Goal: Task Accomplishment & Management: Use online tool/utility

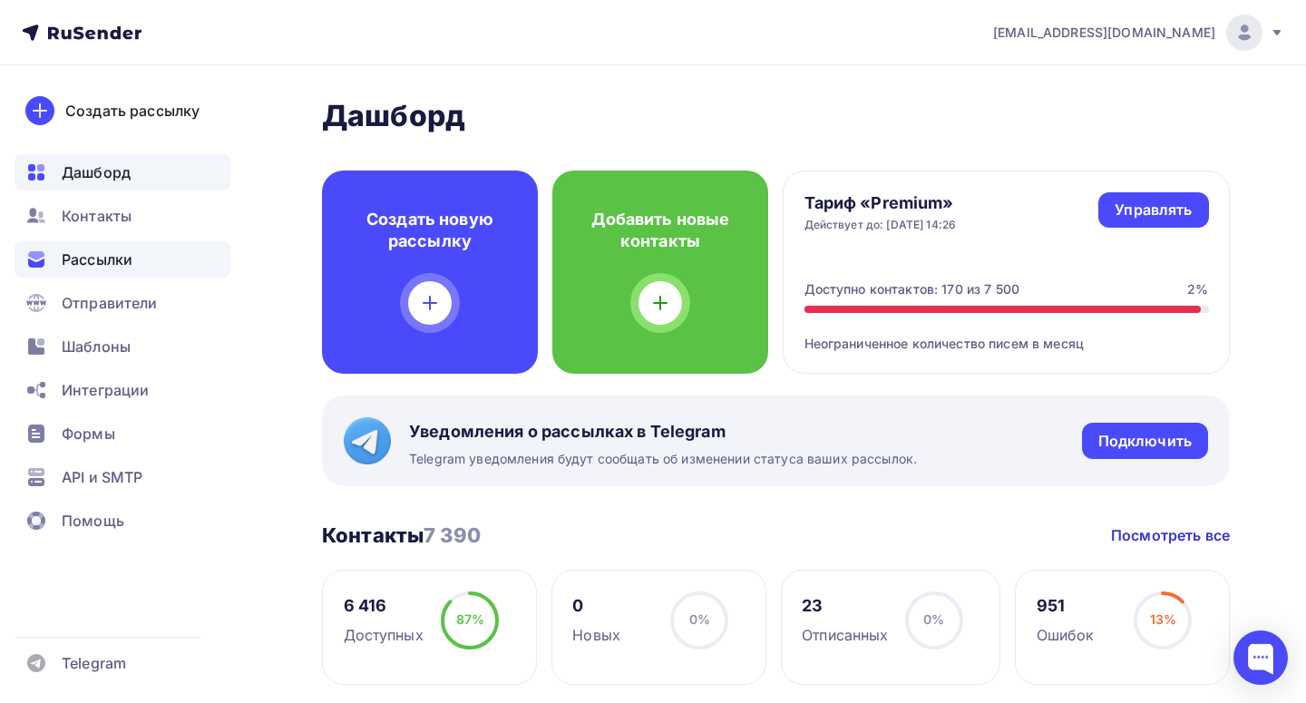
click at [102, 258] on span "Рассылки" at bounding box center [97, 260] width 71 height 22
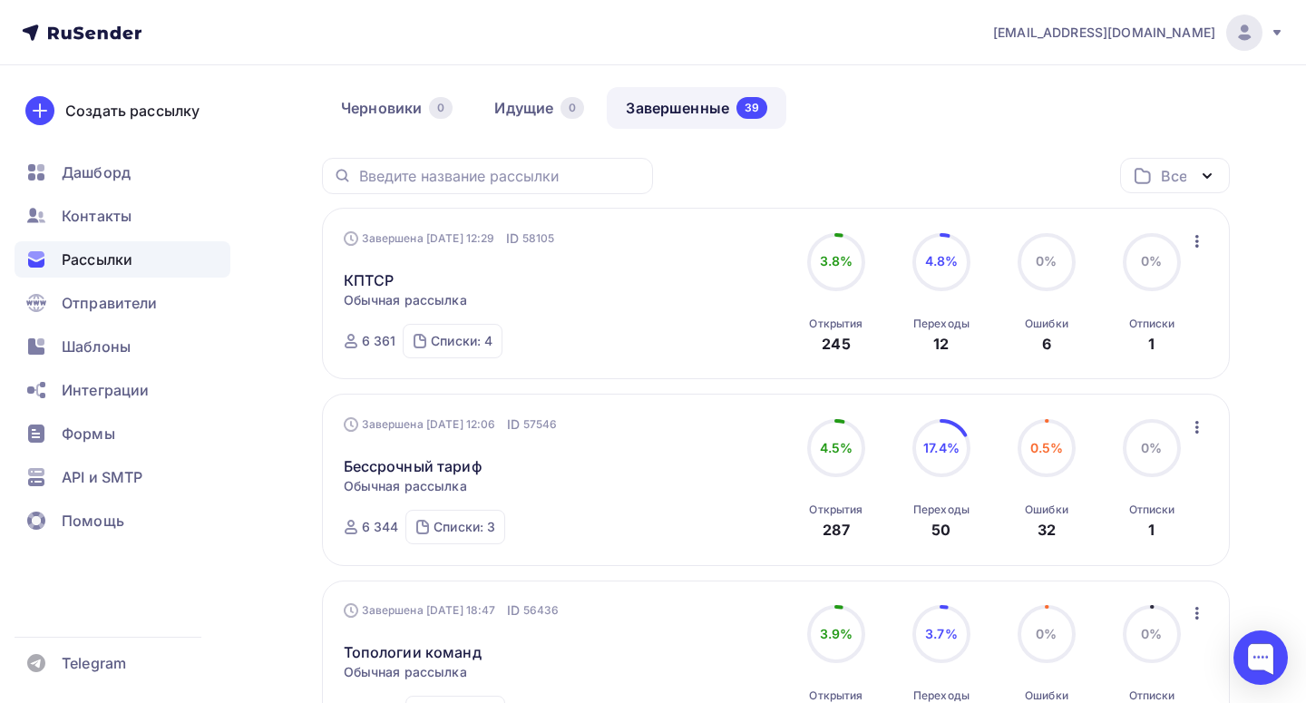
scroll to position [150, 0]
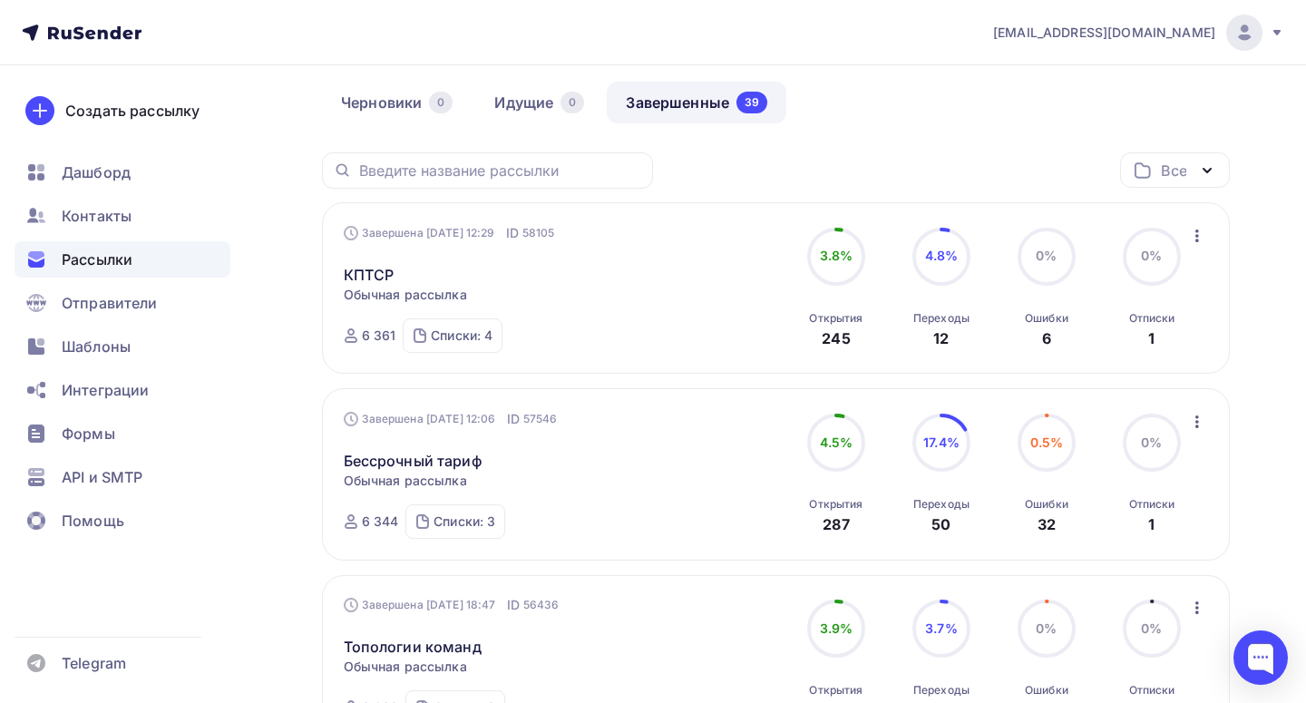
click at [1194, 231] on icon "button" at bounding box center [1197, 236] width 22 height 22
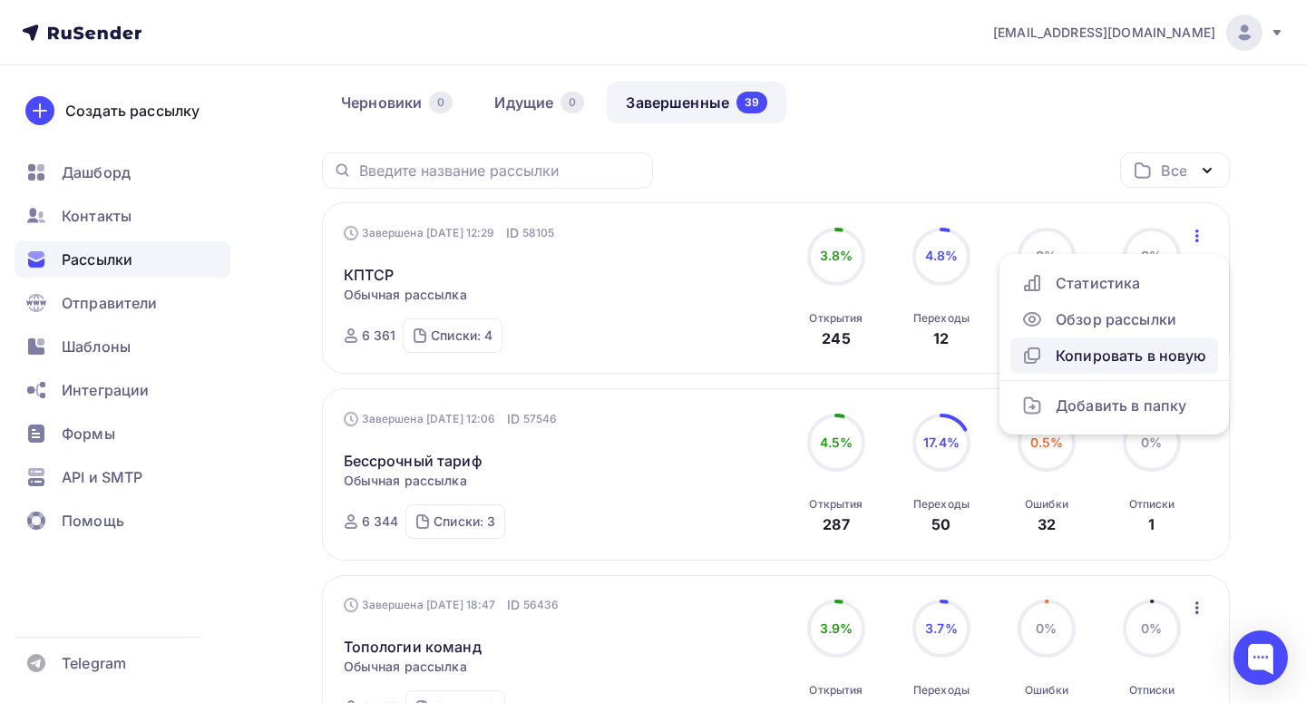
click at [1118, 359] on div "Копировать в новую" at bounding box center [1114, 356] width 186 height 22
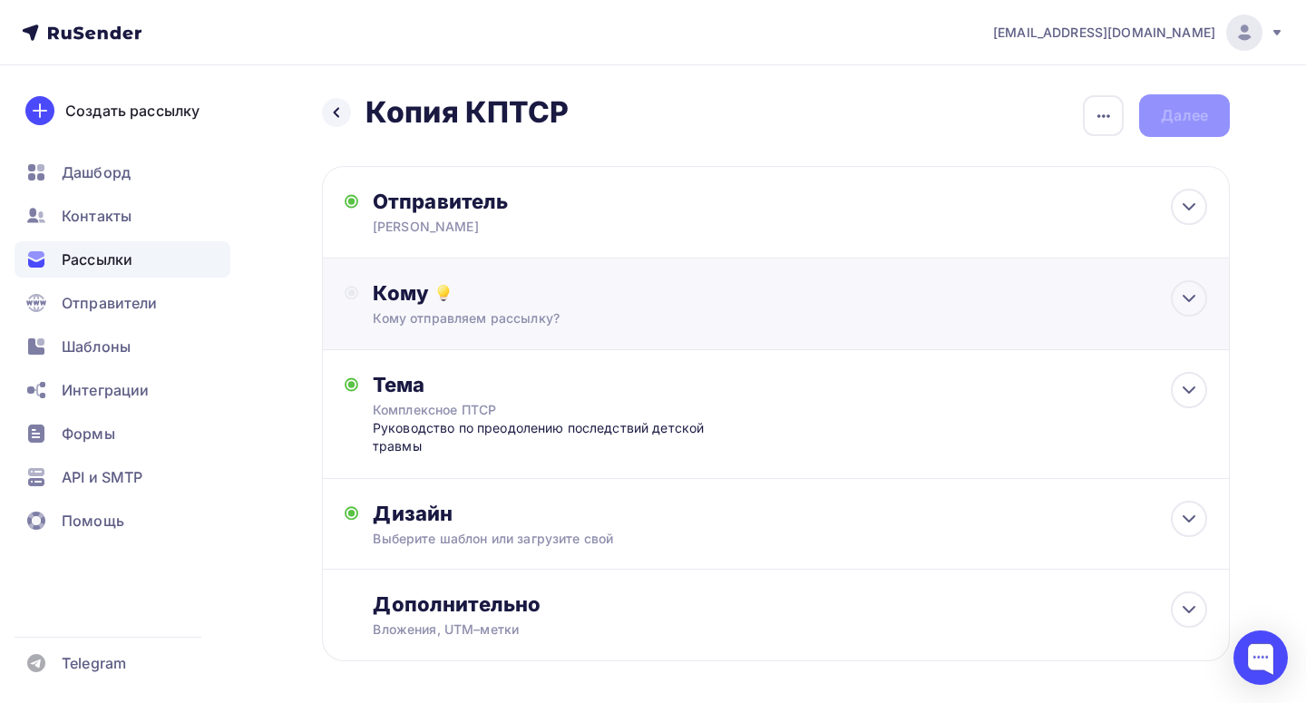
click at [566, 312] on div "Кому отправляем рассылку?" at bounding box center [748, 318] width 751 height 18
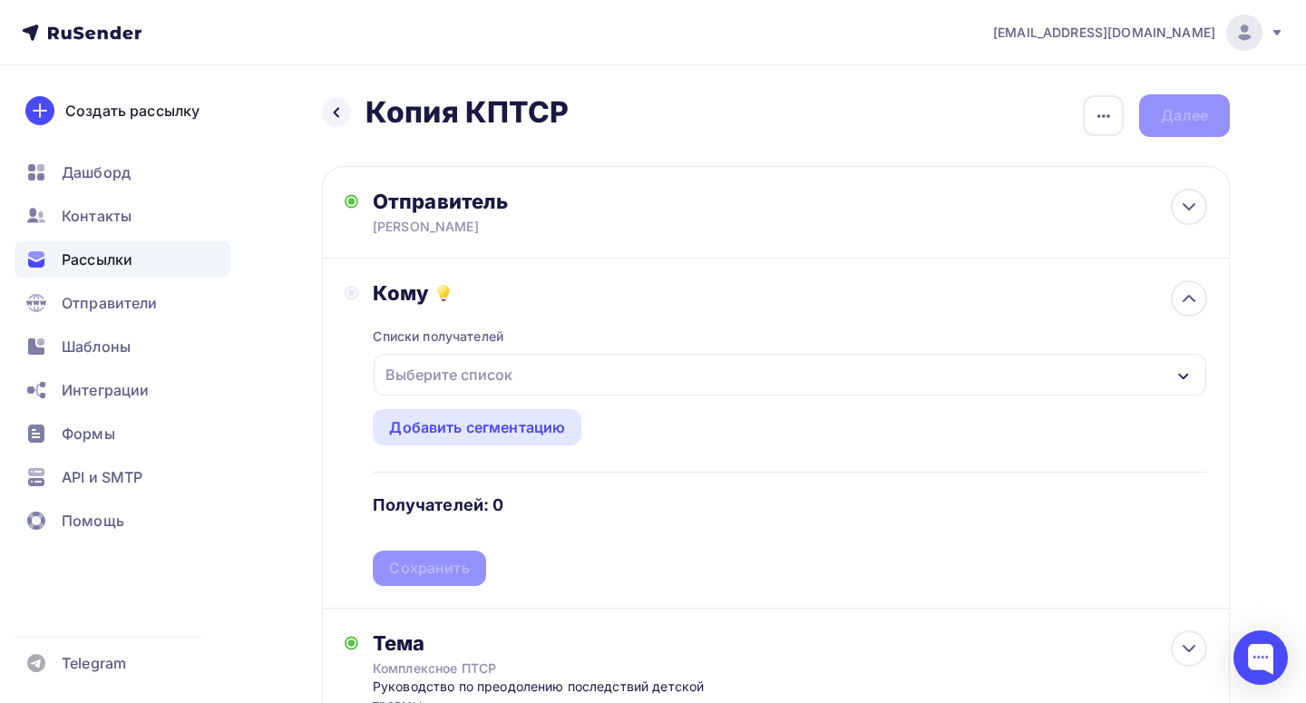
click at [541, 383] on div "Выберите список" at bounding box center [790, 375] width 833 height 42
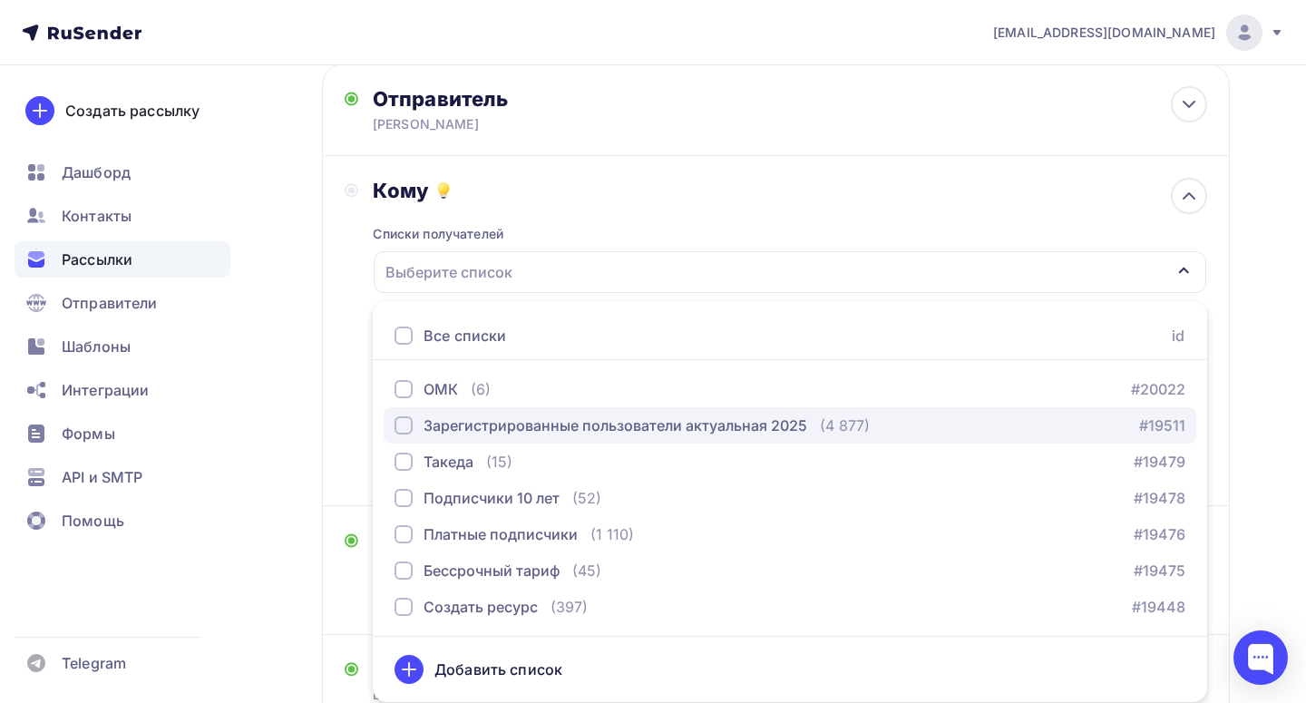
click at [534, 417] on div "Зарегистрированные пользователи актуальная 2025" at bounding box center [616, 425] width 384 height 22
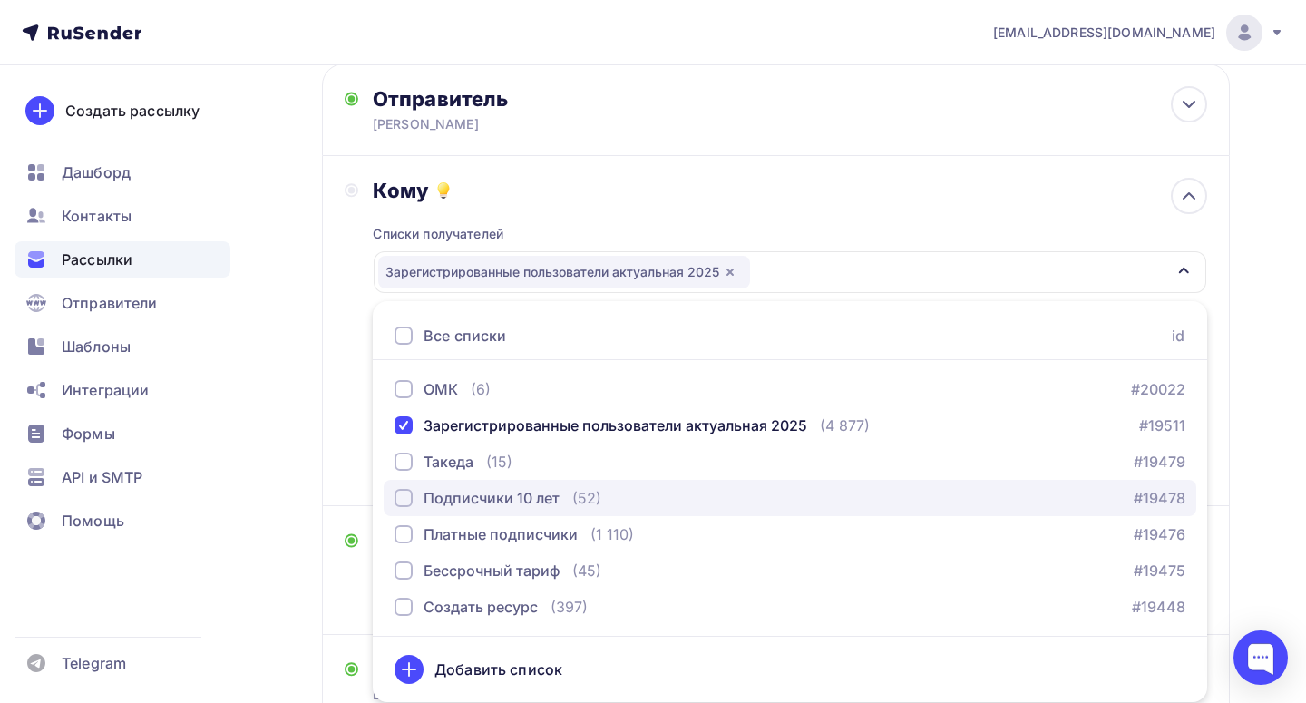
click at [527, 495] on div "Подписчики 10 лет" at bounding box center [492, 498] width 136 height 22
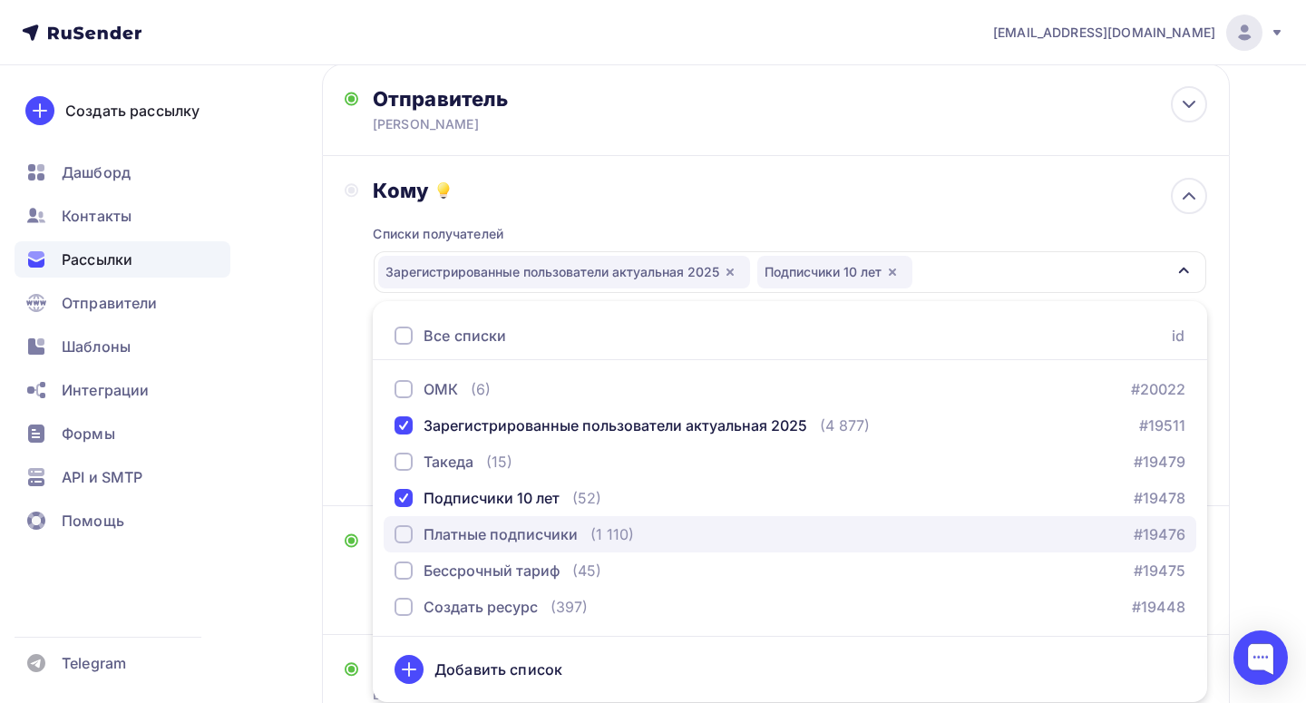
click at [529, 529] on div "Платные подписчики" at bounding box center [501, 534] width 154 height 22
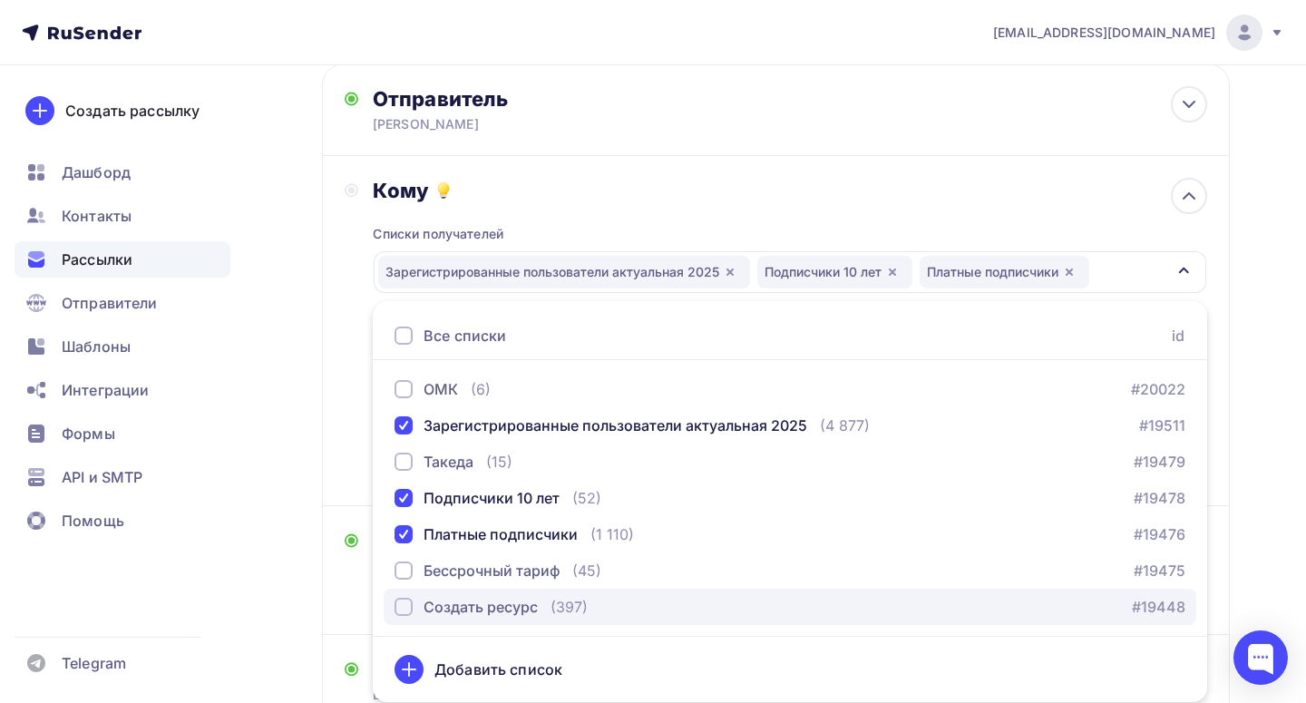
click at [520, 609] on div "Создать ресурс" at bounding box center [481, 607] width 114 height 22
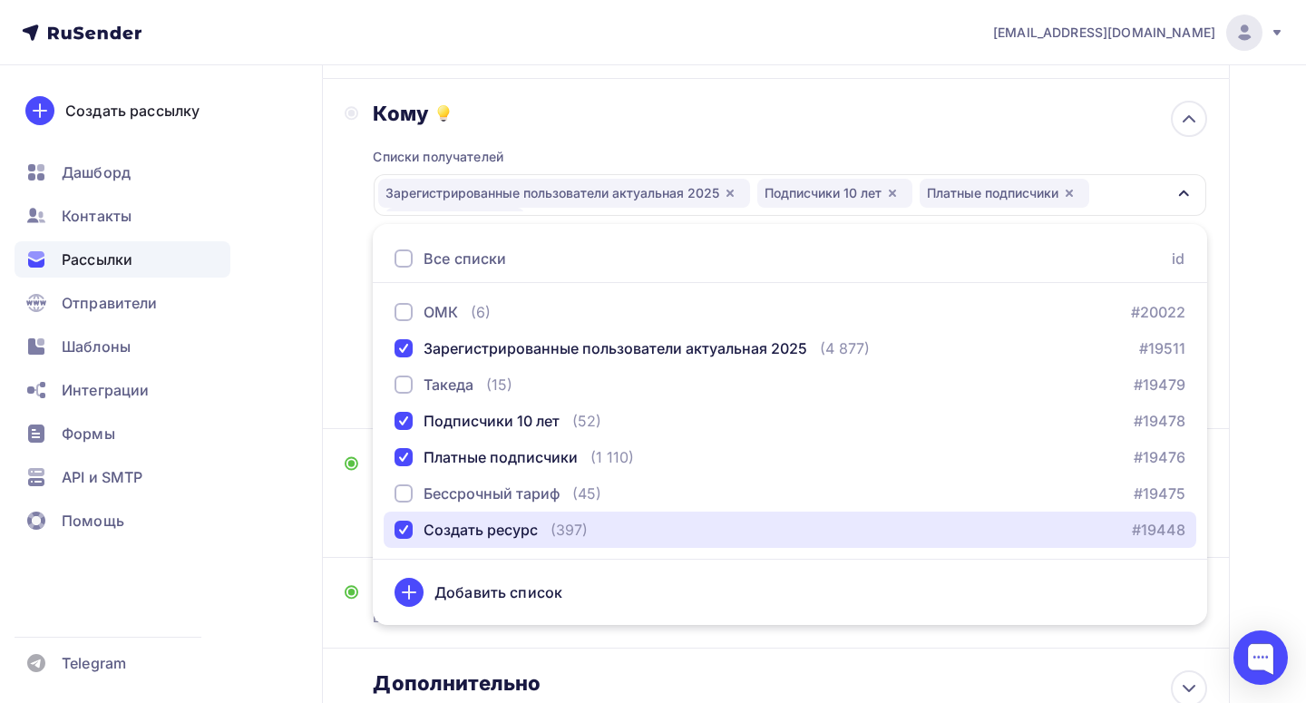
scroll to position [210, 0]
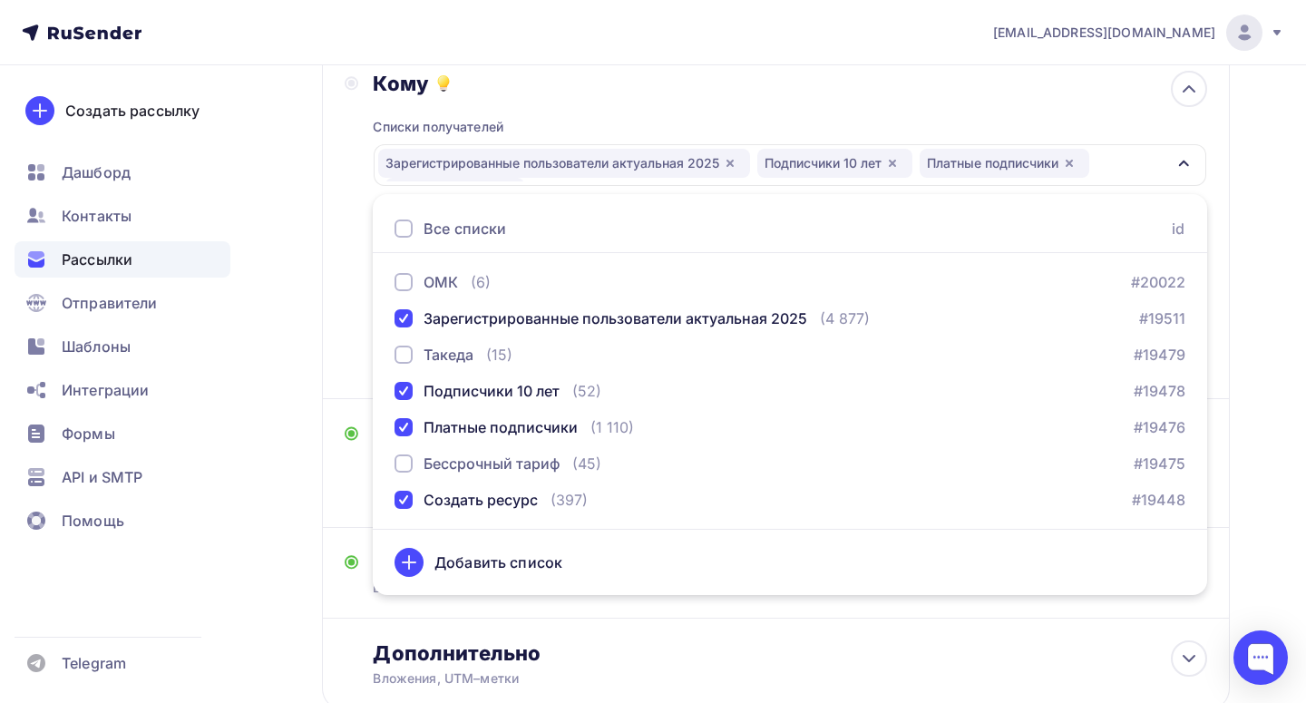
click at [343, 350] on div "Кому Списки получателей Зарегистрированные пользователи актуальная 2025 Подписч…" at bounding box center [776, 224] width 908 height 350
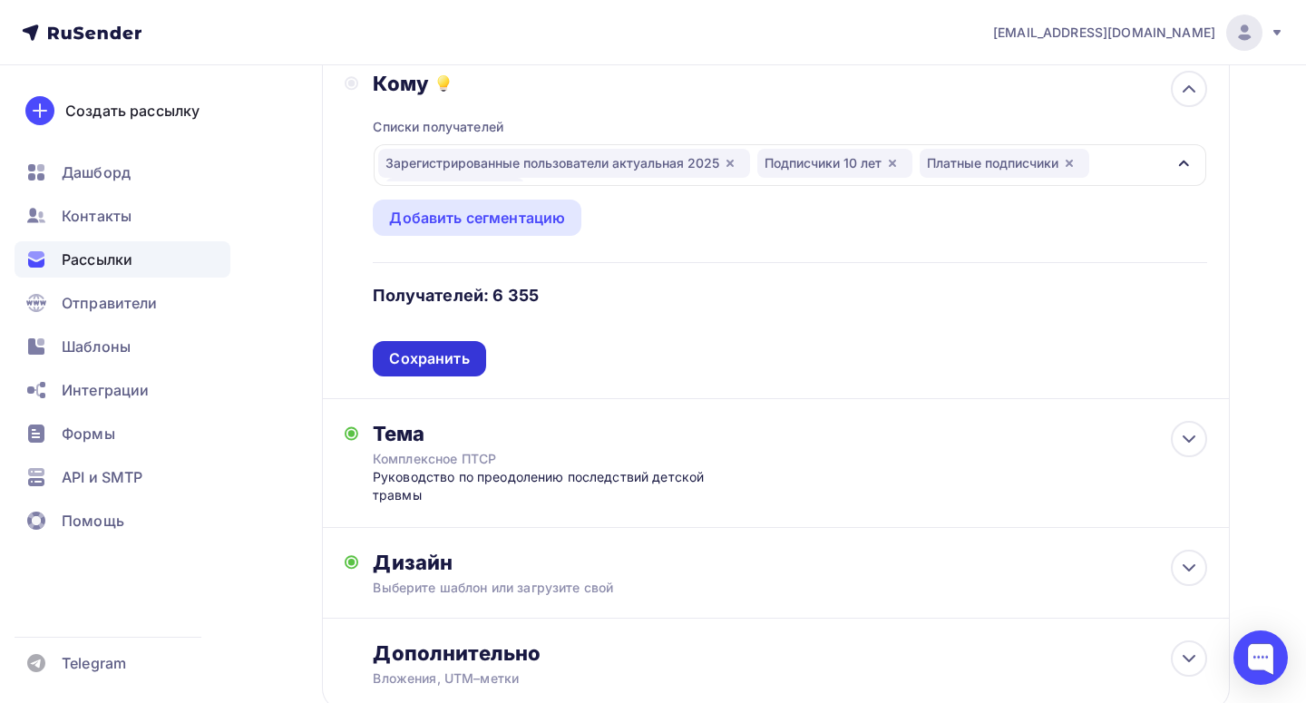
click at [413, 356] on div "Сохранить" at bounding box center [429, 358] width 80 height 21
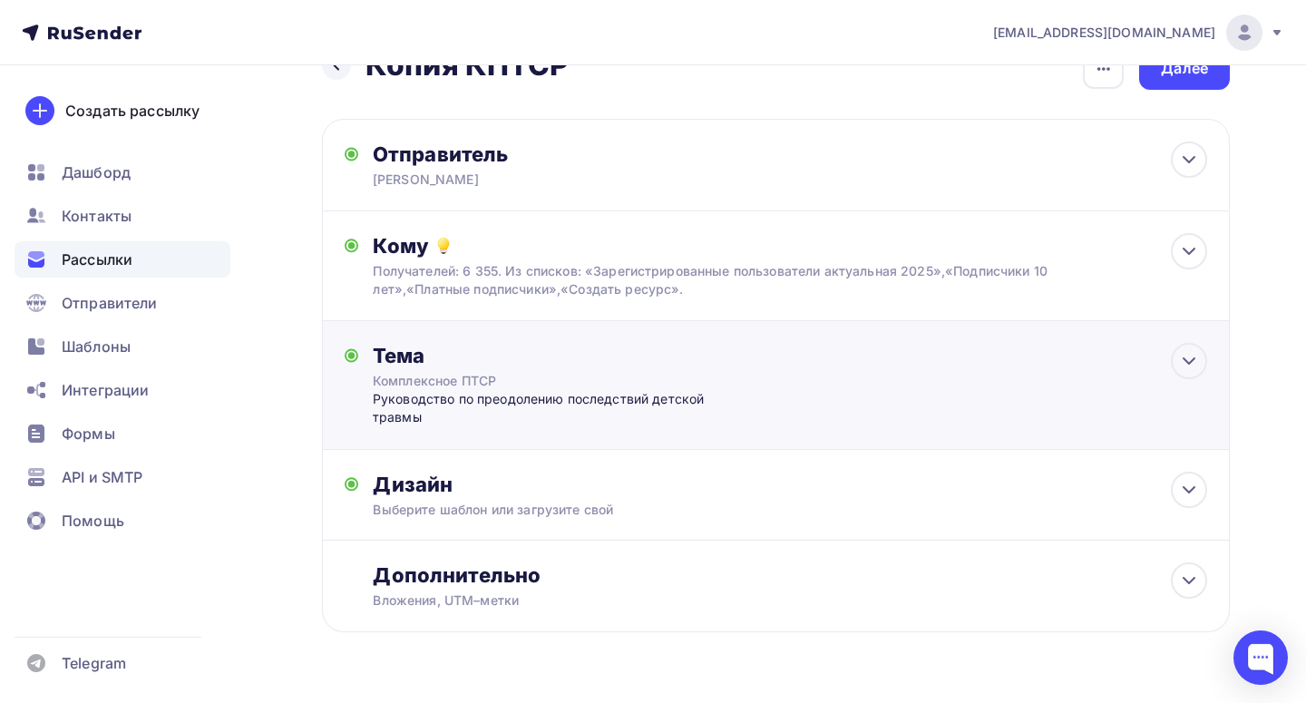
scroll to position [45, 0]
click at [532, 378] on div "Комплексное ПТСР" at bounding box center [534, 383] width 323 height 18
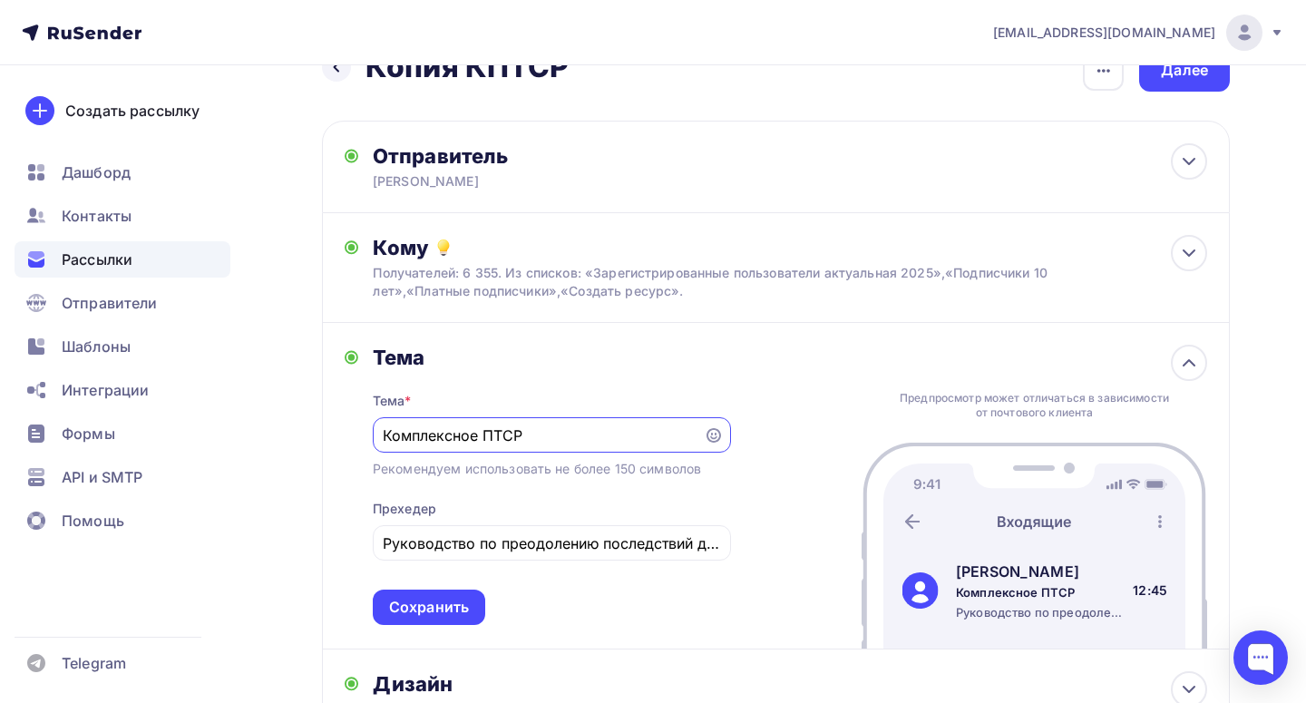
scroll to position [0, 0]
click at [527, 434] on input "Комплексное ПТСР" at bounding box center [538, 435] width 310 height 22
paste input "к объединить дизайн обучения с бизнес-целями"
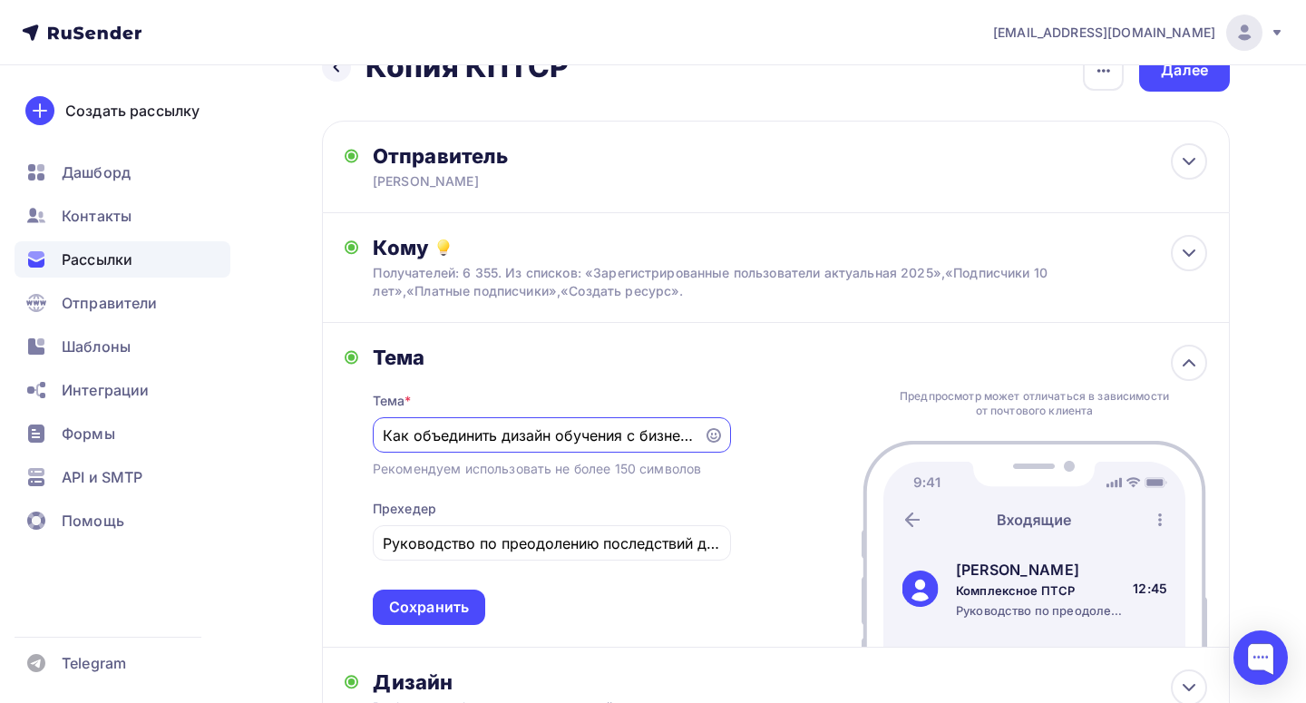
scroll to position [0, 56]
type input "Как объединить дизайн обучения с бизнес-целями"
click at [346, 469] on div "[PERSON_NAME] * Как объединить дизайн обучения с бизнес-целями Рекомендуем испо…" at bounding box center [538, 485] width 386 height 280
click at [449, 552] on input "Руководство по преодолению последствий детской травмы" at bounding box center [551, 543] width 337 height 22
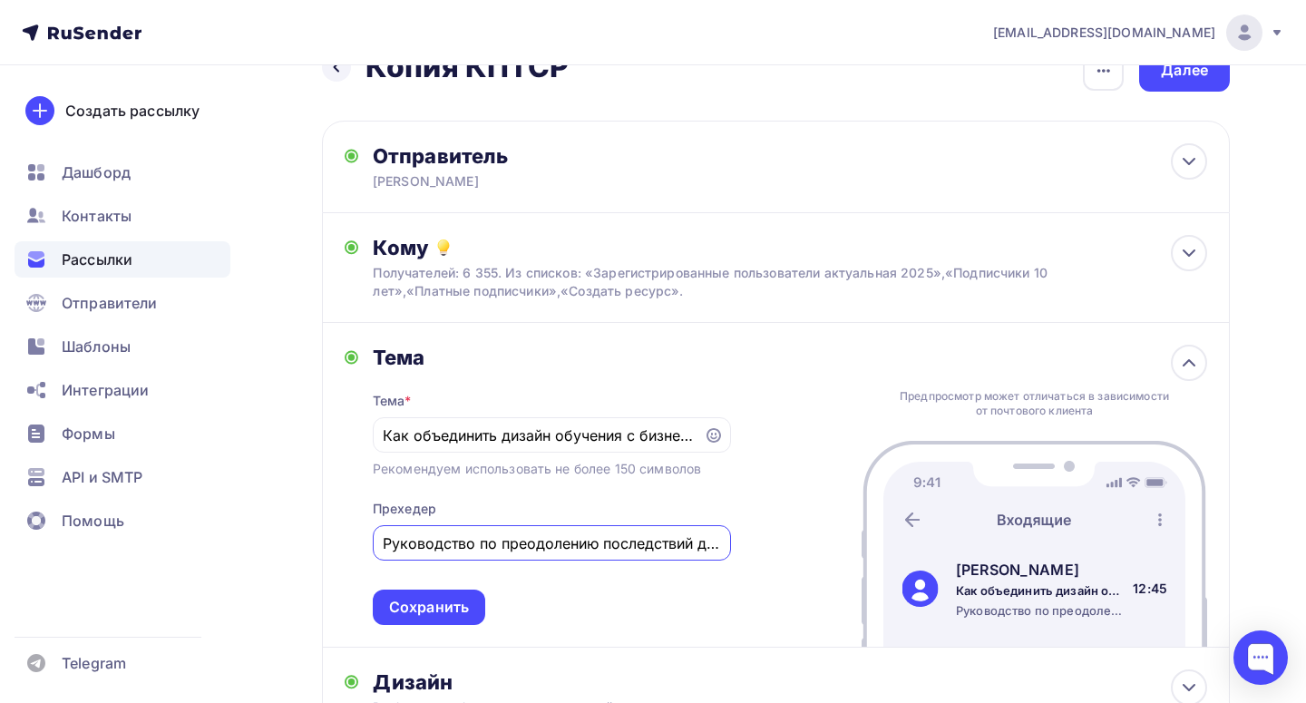
click at [449, 552] on input "Руководство по преодолению последствий детской травмы" at bounding box center [551, 543] width 337 height 22
type input "C"
paste input "[PERSON_NAME]"
type input "Спринт книги [PERSON_NAME]"
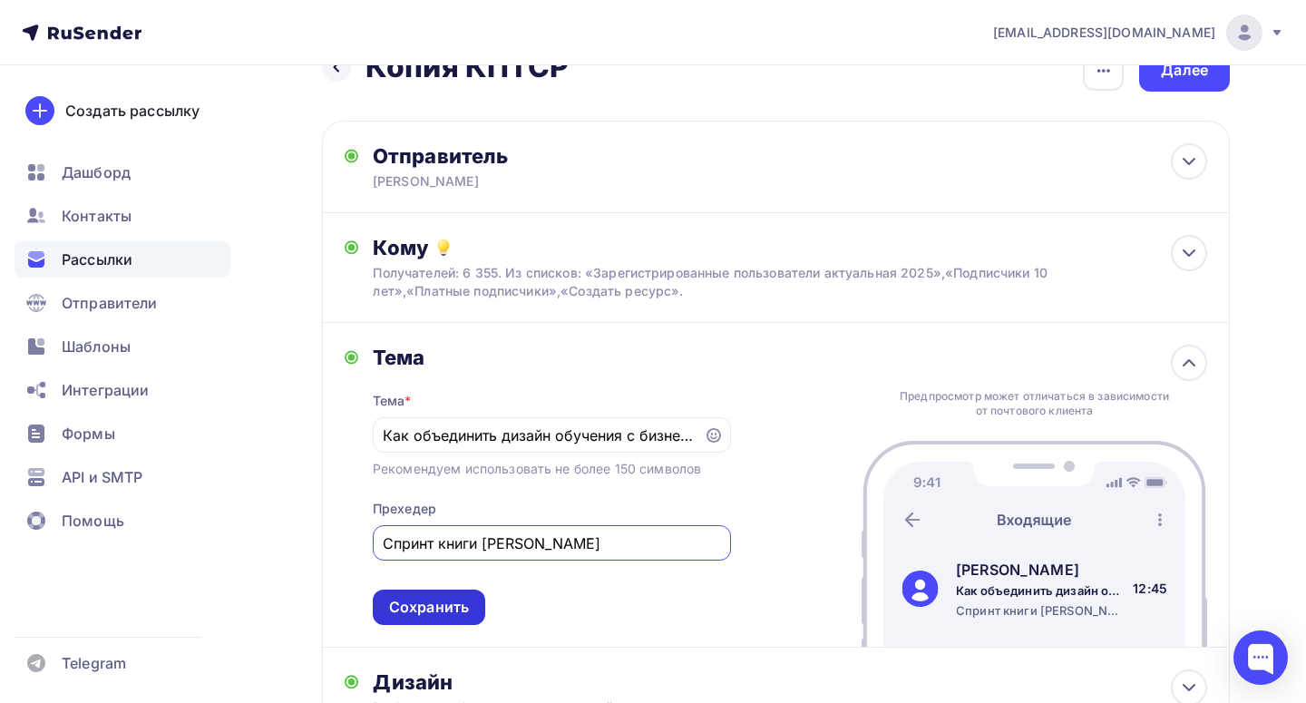
click at [431, 613] on div "Сохранить" at bounding box center [429, 607] width 80 height 21
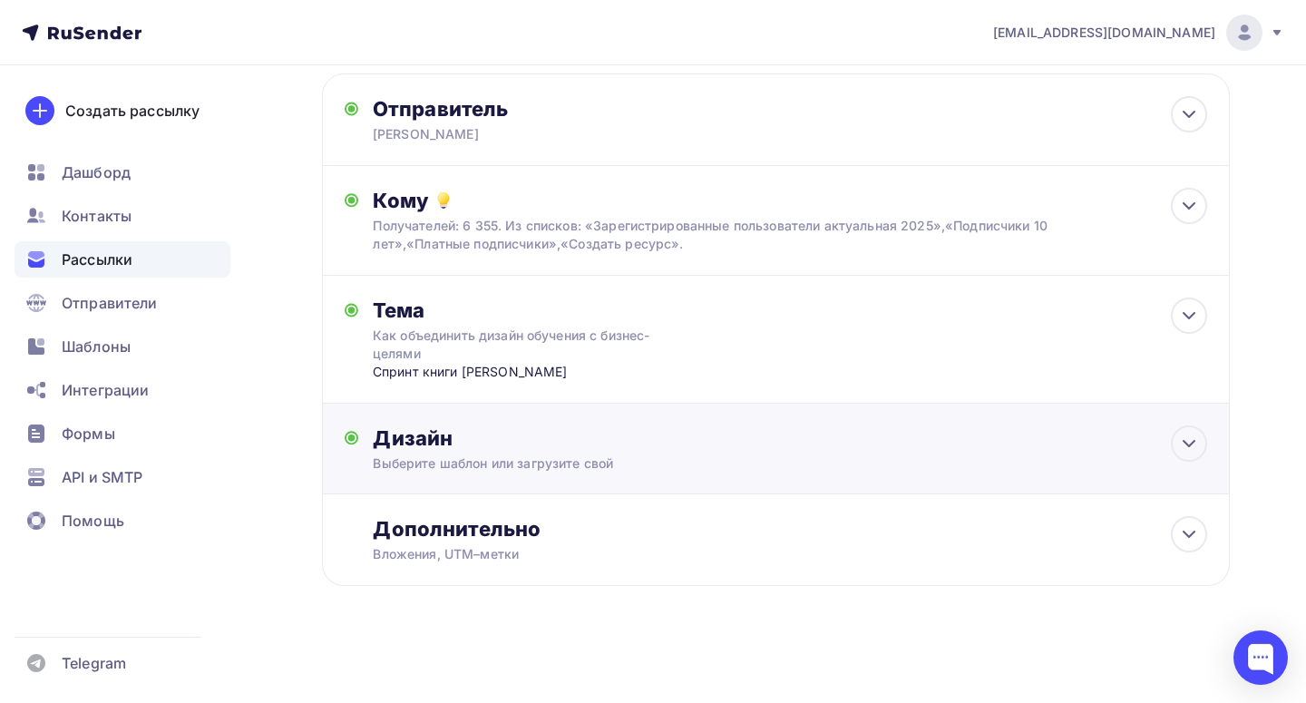
click at [582, 479] on div "Дизайн Выберите шаблон или загрузите свой Размер письма: 122 Kb Заменить шаблон…" at bounding box center [776, 459] width 863 height 68
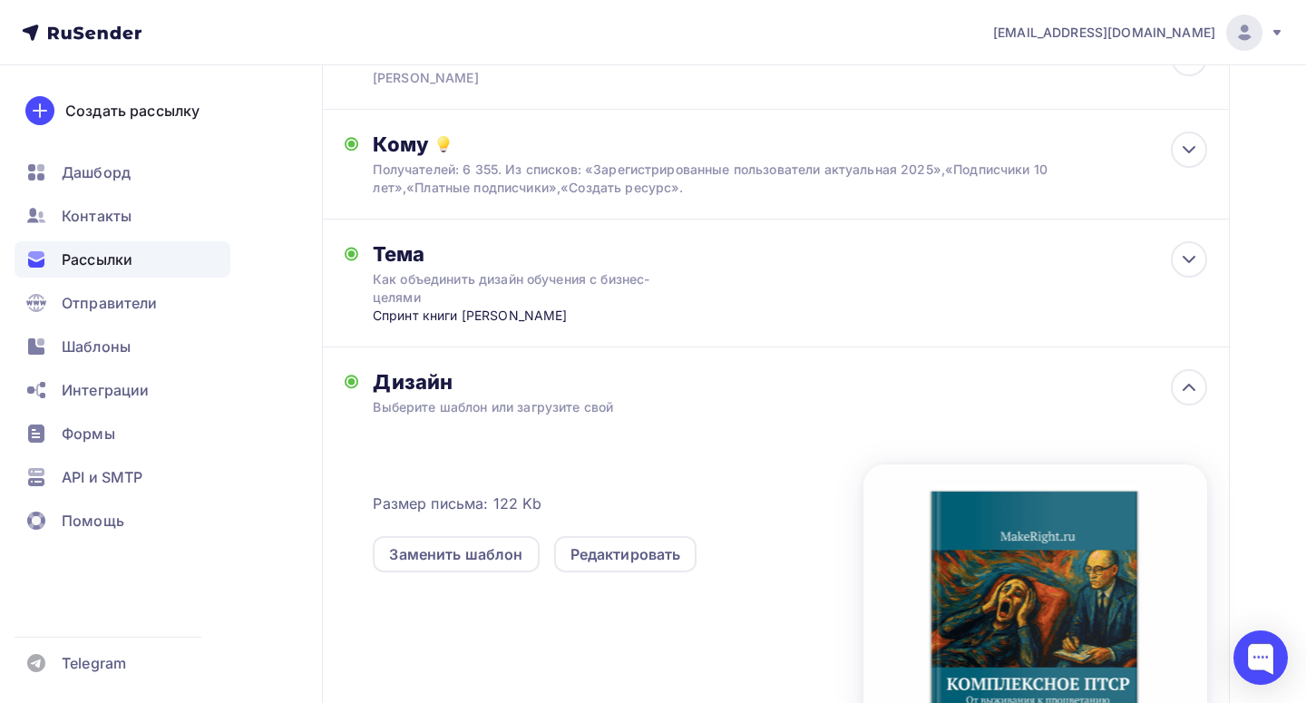
scroll to position [219, 0]
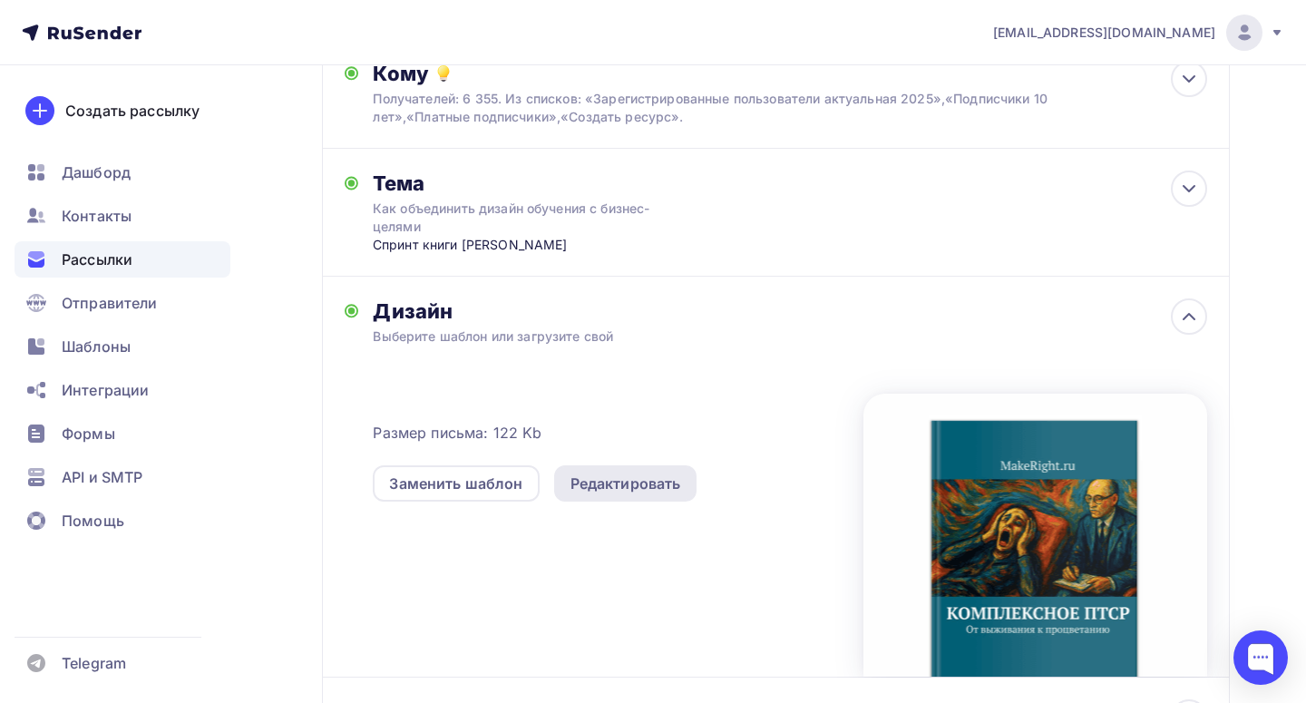
click at [630, 490] on div "Редактировать" at bounding box center [625, 484] width 111 height 22
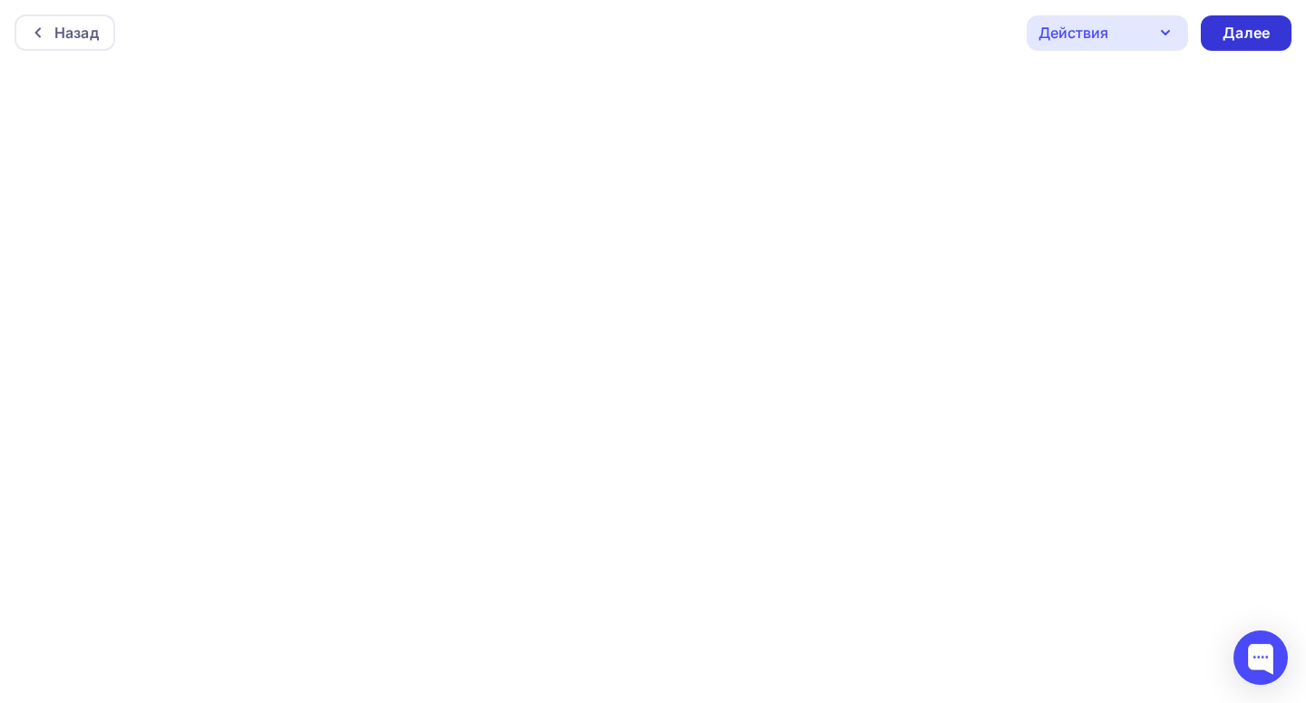
click at [1262, 30] on div "Далее" at bounding box center [1246, 33] width 47 height 21
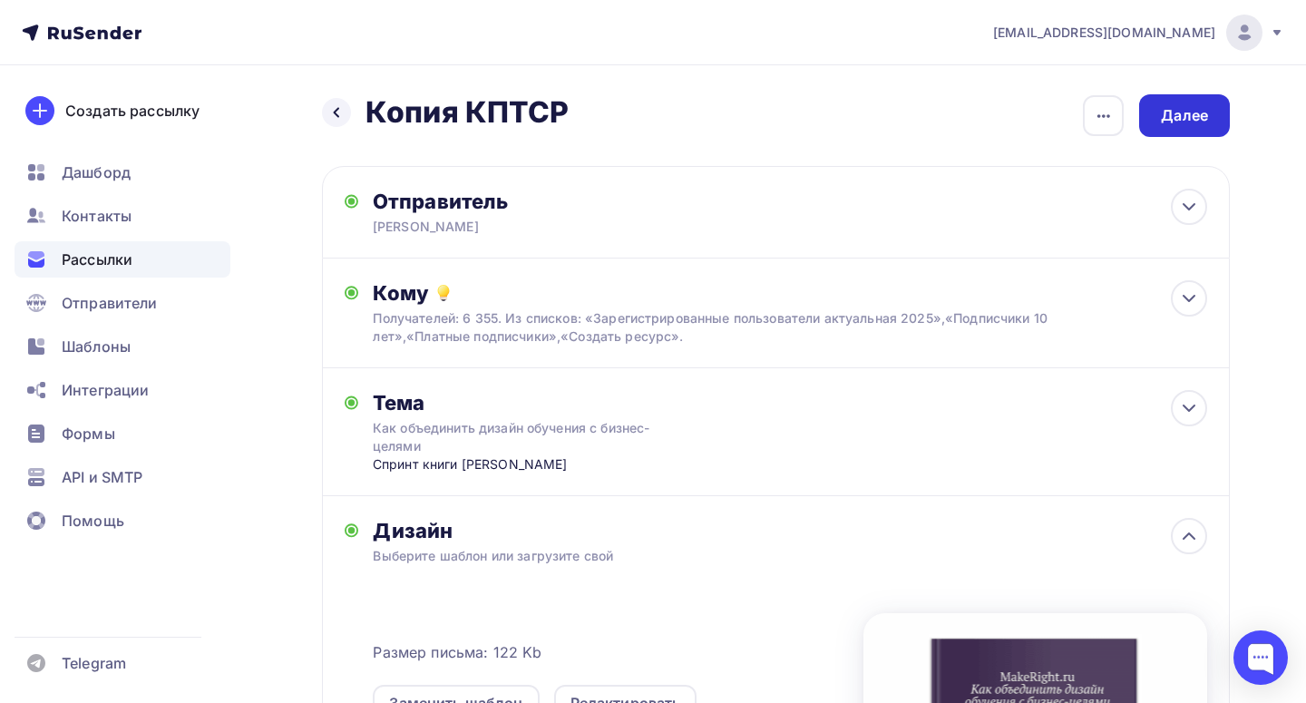
click at [1203, 117] on div "Далее" at bounding box center [1184, 115] width 47 height 21
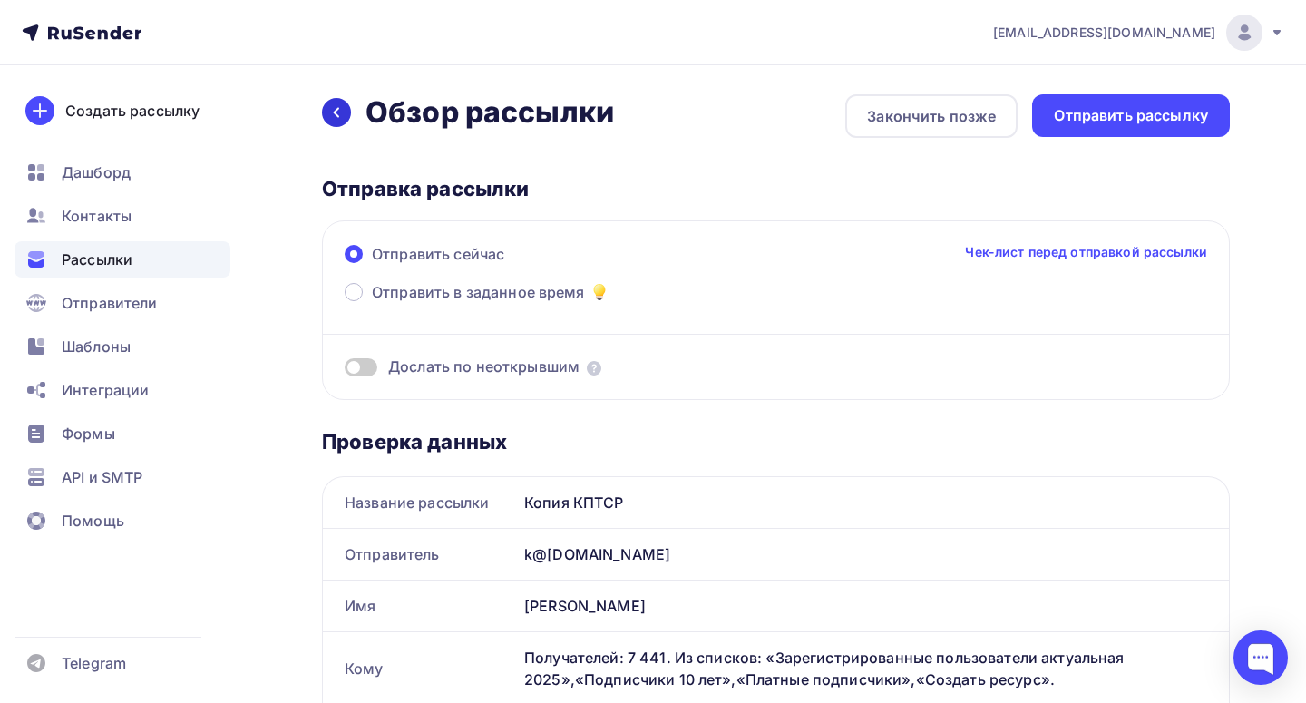
click at [339, 116] on icon at bounding box center [336, 112] width 15 height 15
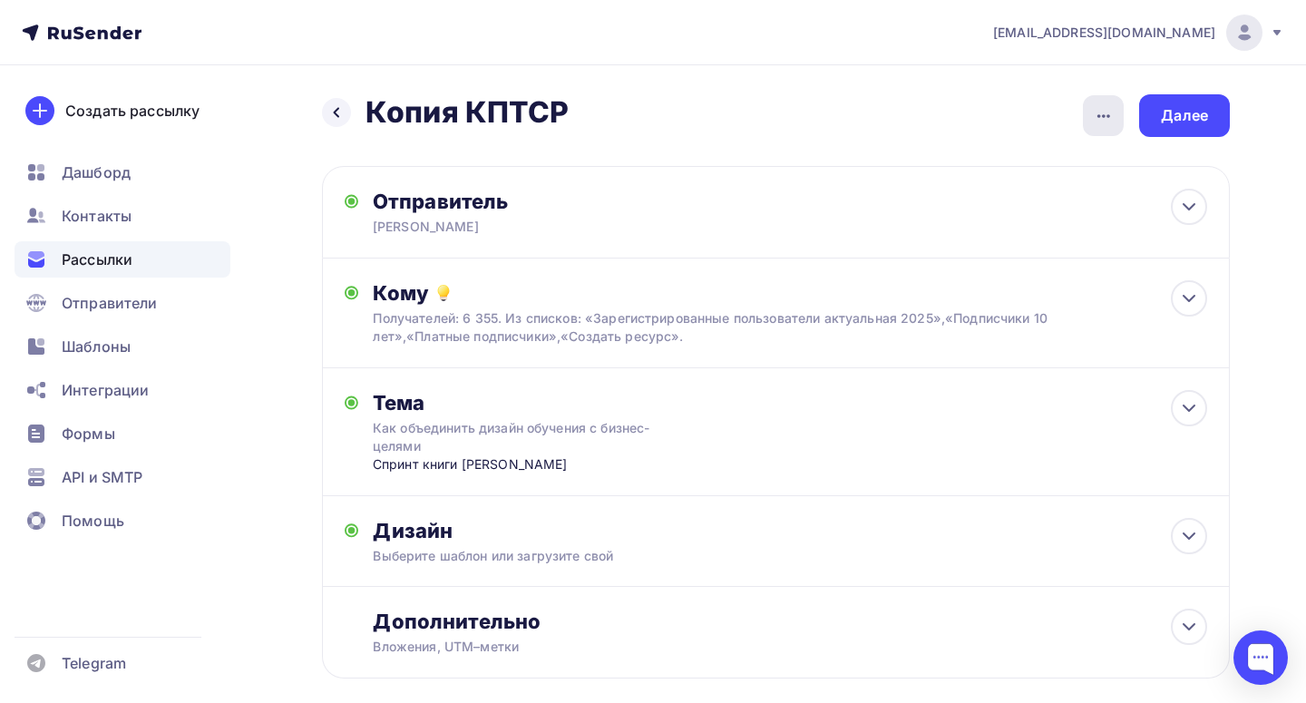
click at [1108, 112] on icon "button" at bounding box center [1104, 116] width 22 height 22
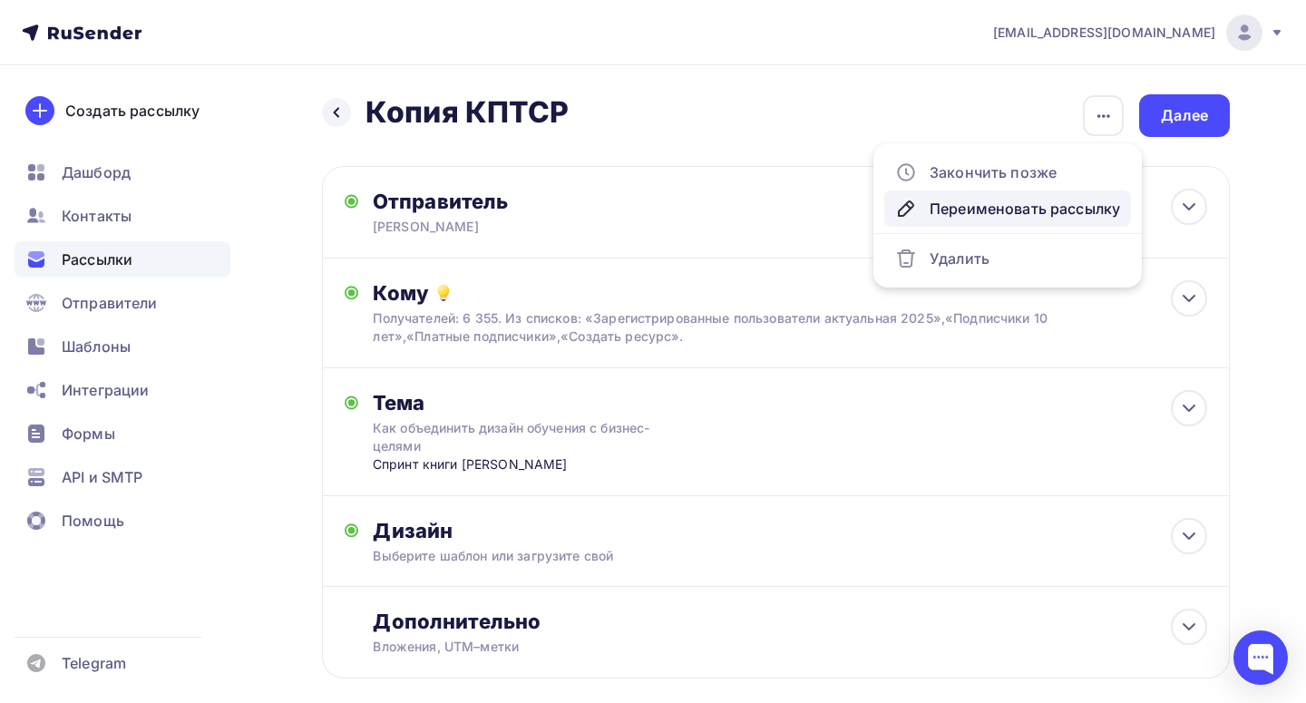
click at [960, 205] on div "Переименовать рассылку" at bounding box center [1007, 209] width 225 height 22
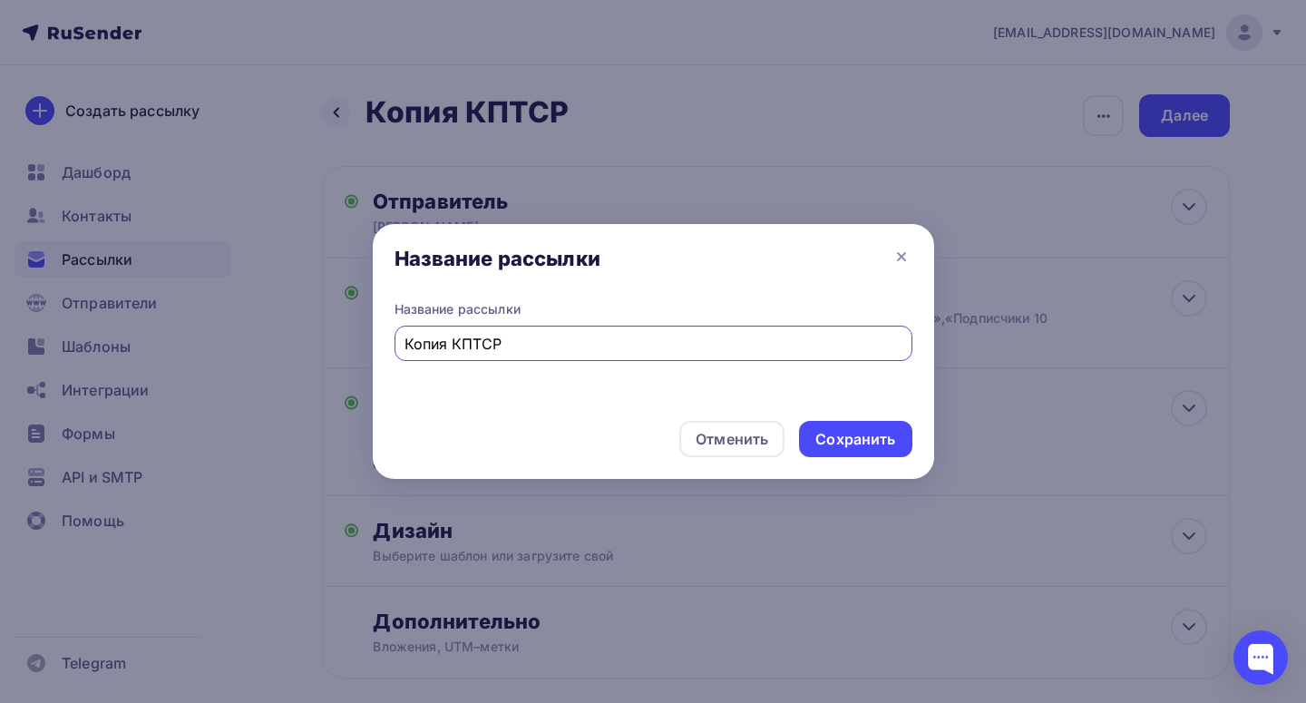
drag, startPoint x: 585, startPoint y: 347, endPoint x: 367, endPoint y: 347, distance: 217.7
click at [367, 347] on div "Название рассылки Название рассылки Копия КПТСР Отменить Сохранить" at bounding box center [653, 351] width 1306 height 703
paste input "к объединить дизайн обучения"
type input "Как объединить дизайн обучения"
click at [852, 444] on div "Сохранить" at bounding box center [855, 439] width 80 height 21
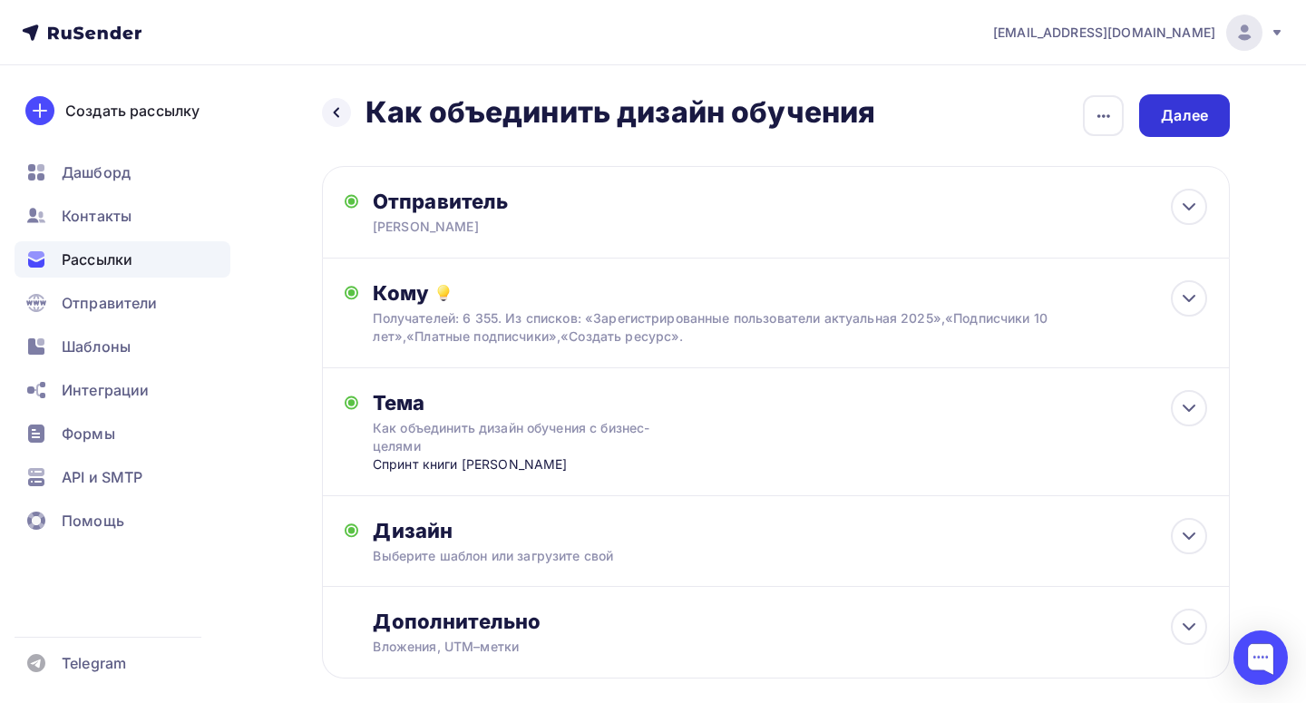
click at [1189, 112] on div "Далее" at bounding box center [1184, 115] width 47 height 21
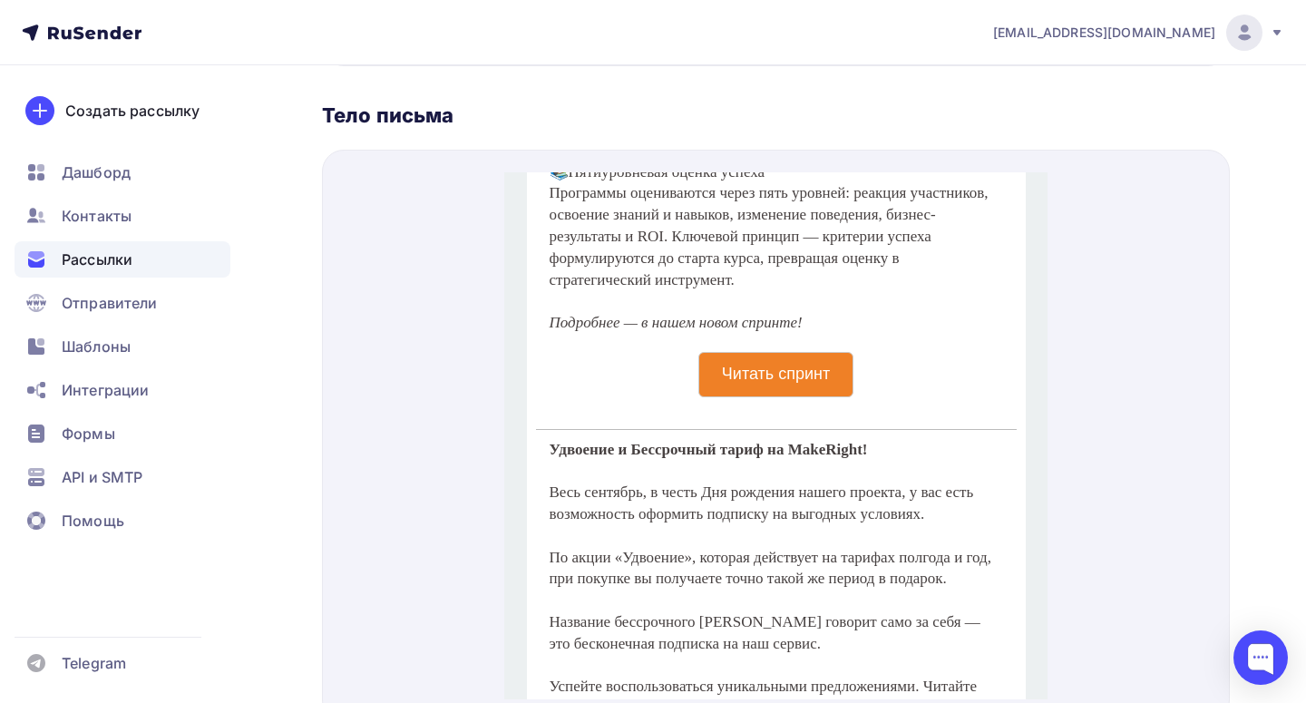
scroll to position [1417, 0]
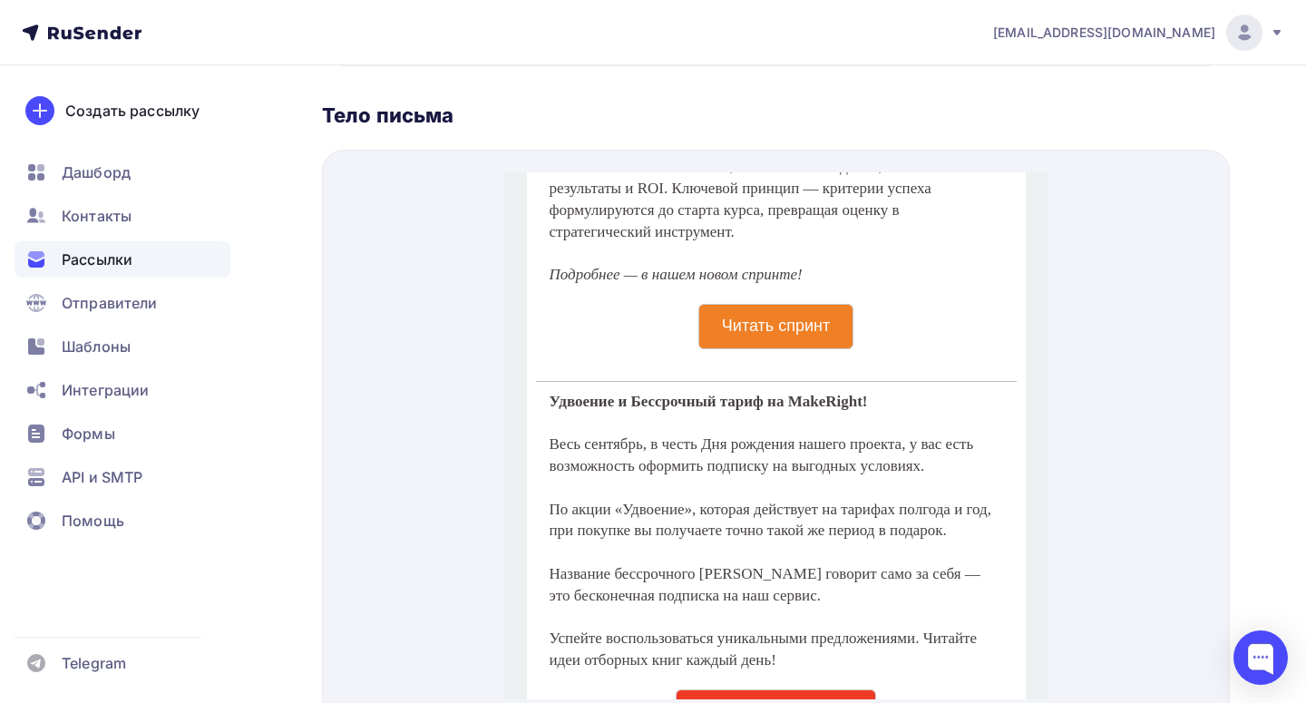
click at [790, 327] on span "Читать спринт" at bounding box center [774, 305] width 153 height 44
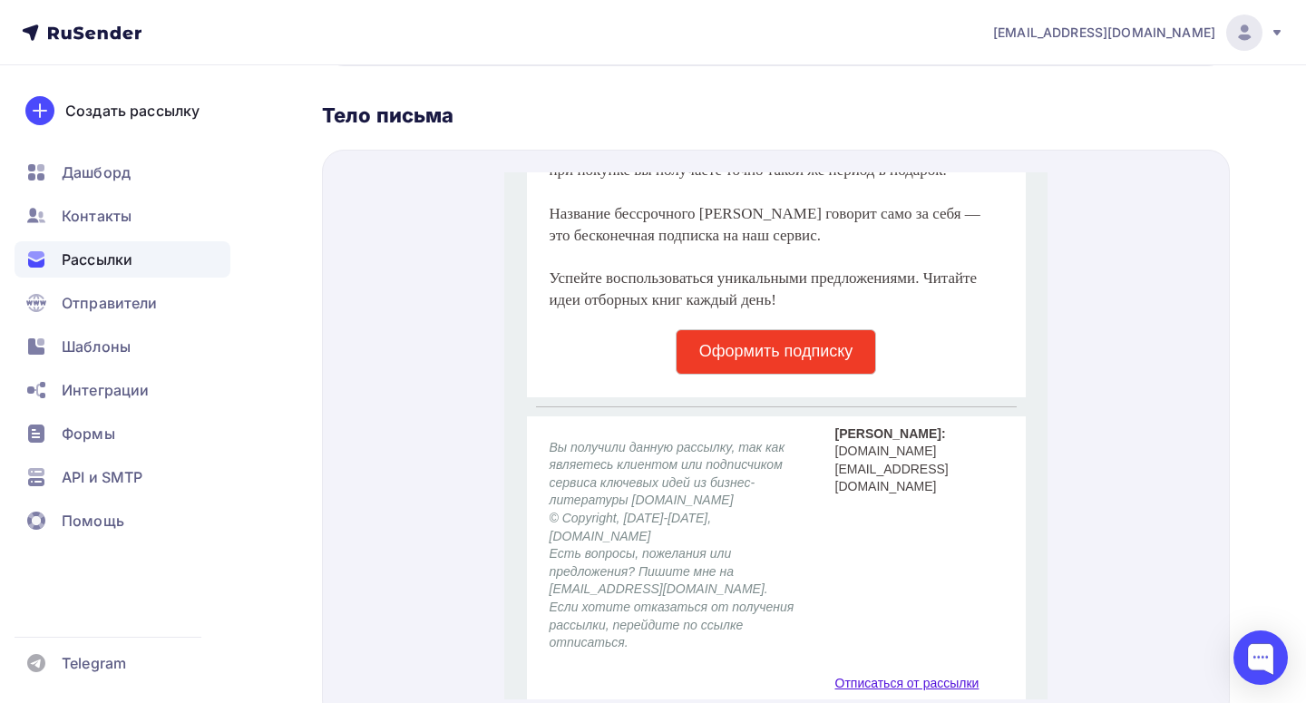
scroll to position [1789, 0]
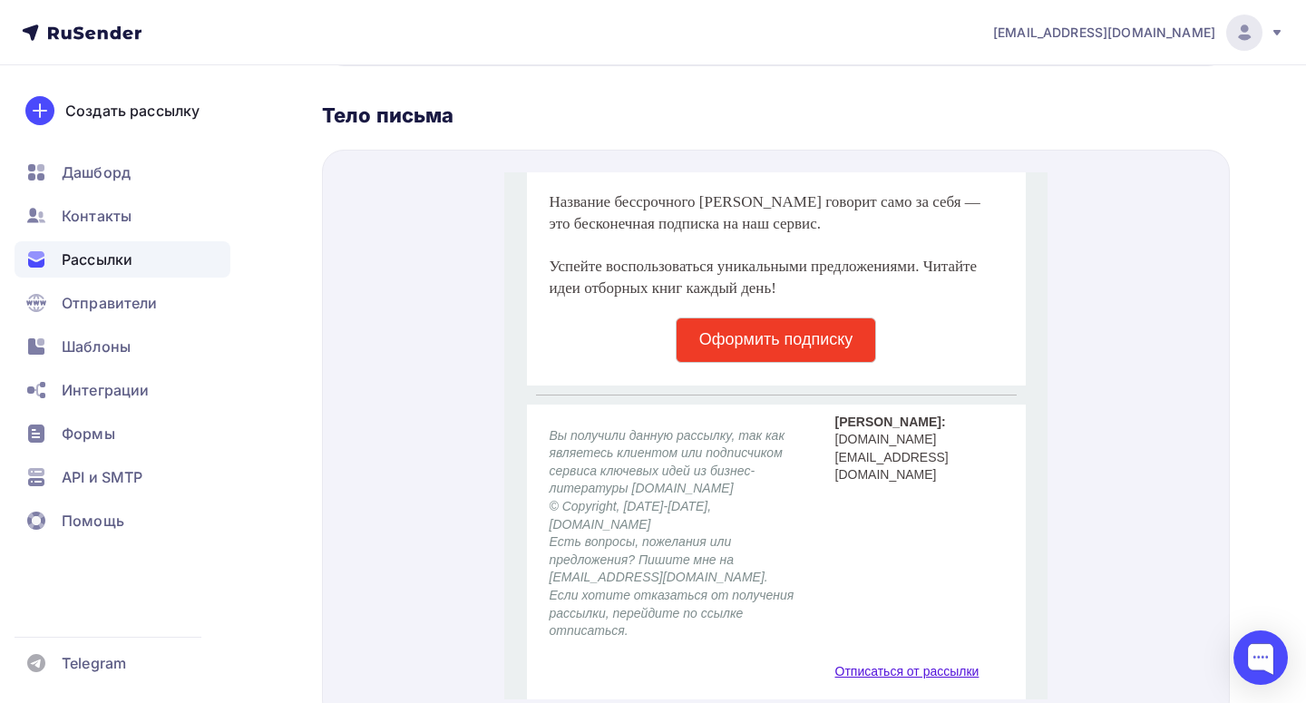
click at [708, 340] on span "Оформить подписку" at bounding box center [776, 319] width 200 height 44
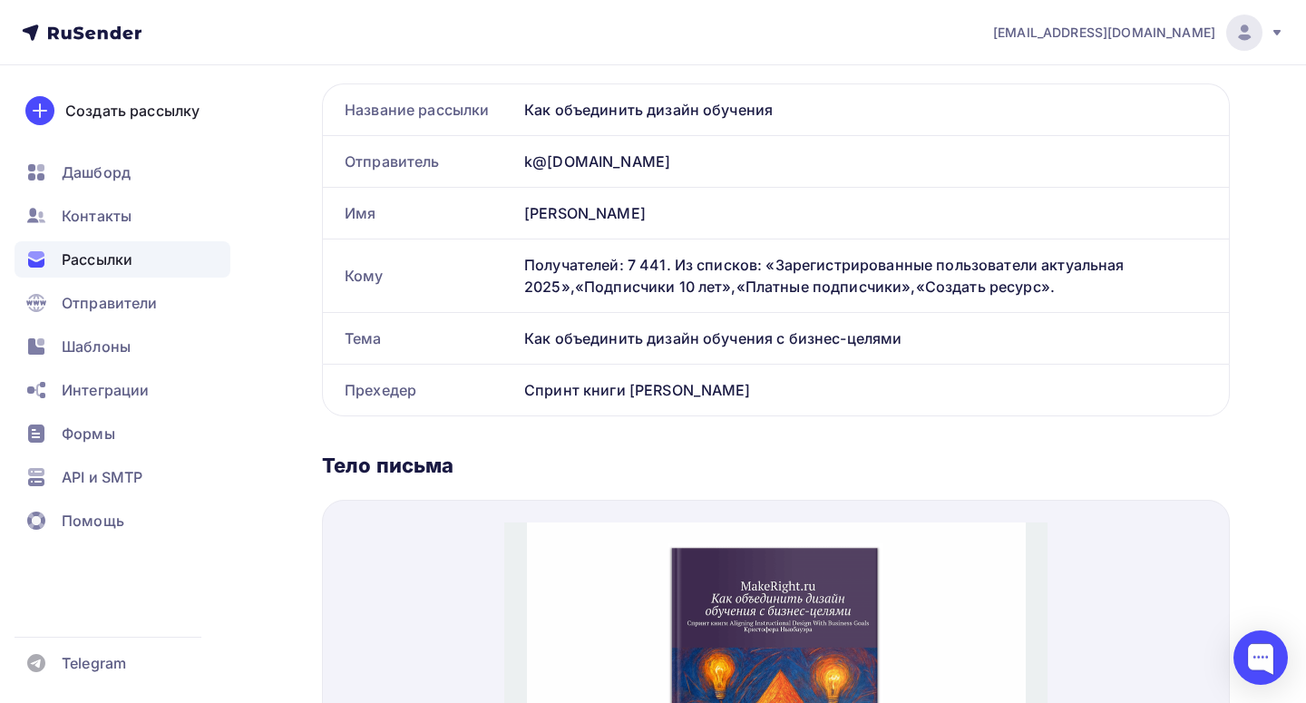
scroll to position [0, 0]
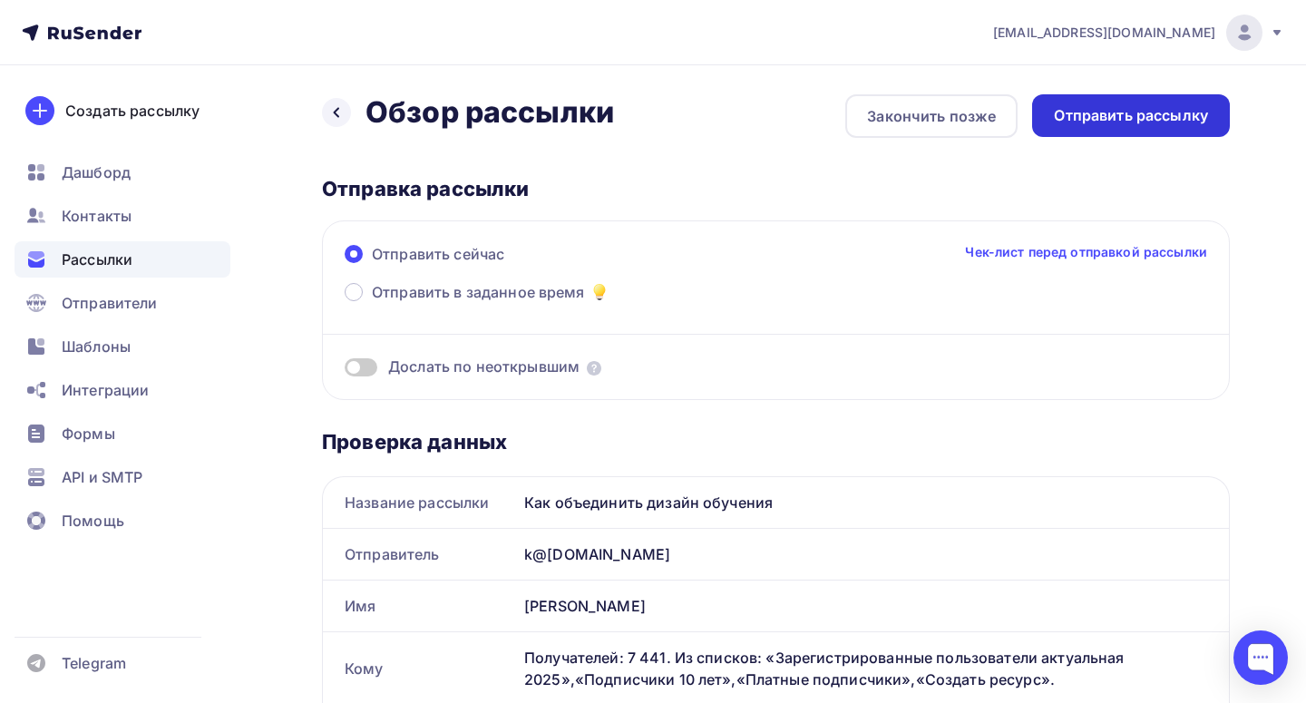
click at [1094, 116] on div "Отправить рассылку" at bounding box center [1131, 115] width 154 height 21
